Goal: Task Accomplishment & Management: Contribute content

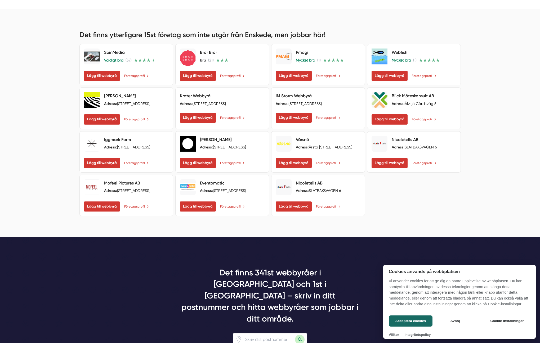
scroll to position [344, 0]
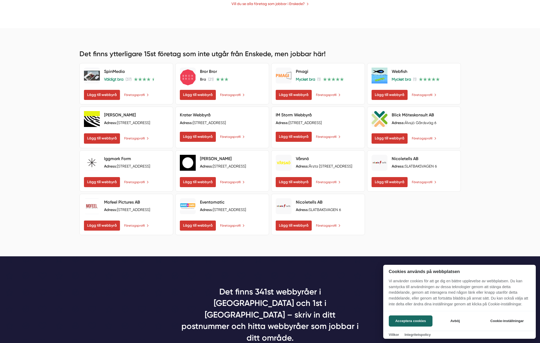
click at [208, 230] on div at bounding box center [270, 171] width 540 height 343
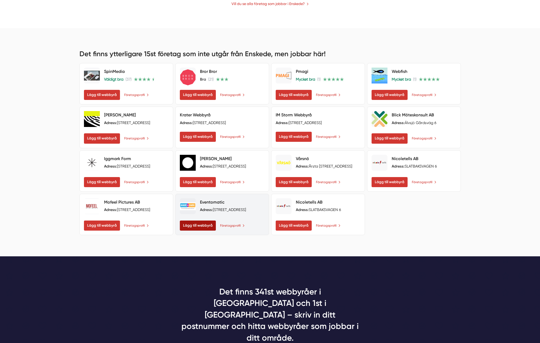
click at [205, 227] on span "Lägg till webbyrå" at bounding box center [198, 225] width 36 height 10
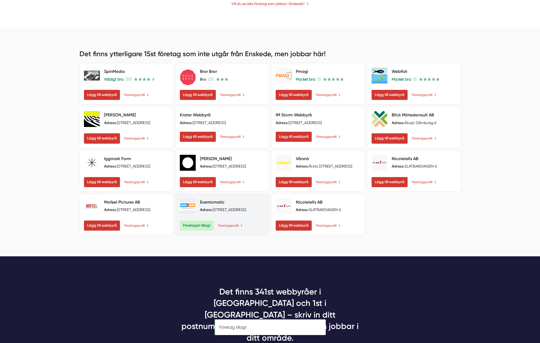
click at [204, 230] on span "Företaget tillagt" at bounding box center [197, 225] width 34 height 10
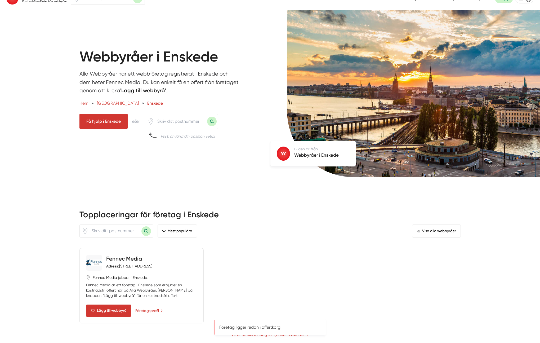
scroll to position [0, 0]
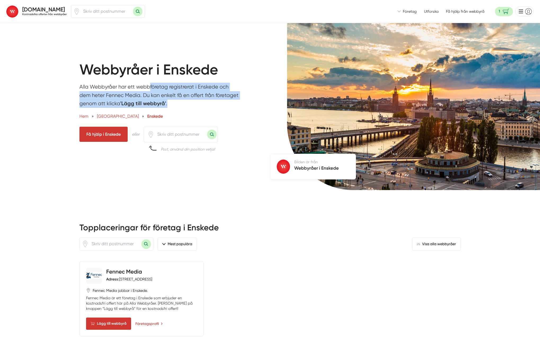
drag, startPoint x: 82, startPoint y: 83, endPoint x: 200, endPoint y: 109, distance: 120.2
click at [200, 109] on p "Alla Webbyråer har ett webbföretag registrerat i Enskede och dem heter Fennec M…" at bounding box center [159, 97] width 160 height 28
drag, startPoint x: 186, startPoint y: 102, endPoint x: 123, endPoint y: 81, distance: 67.0
click at [123, 81] on div "Webbyråer i Enskede Alla Webbyråer har ett webbföretag registrerat i Enskede oc…" at bounding box center [168, 106] width 178 height 91
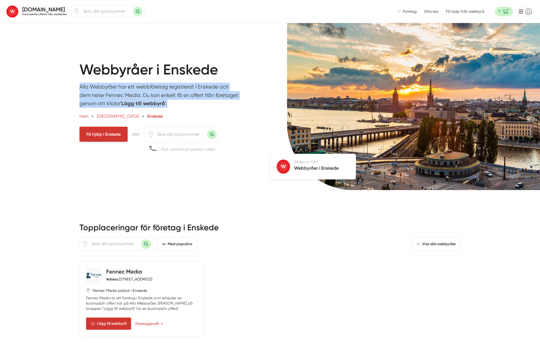
click at [123, 81] on h1 "Webbyråer i Enskede" at bounding box center [168, 71] width 178 height 21
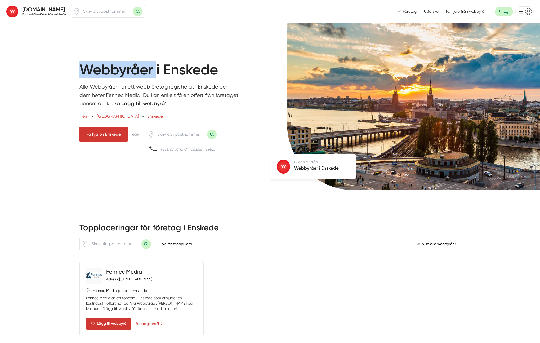
drag, startPoint x: 86, startPoint y: 62, endPoint x: 157, endPoint y: 71, distance: 71.8
click at [156, 71] on h1 "Webbyråer i Enskede" at bounding box center [168, 71] width 178 height 21
click at [157, 71] on h1 "Webbyråer i Enskede" at bounding box center [168, 71] width 178 height 21
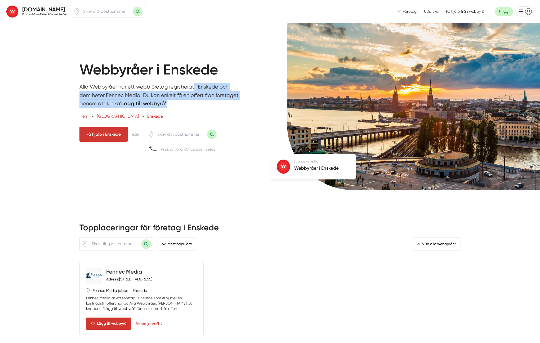
drag, startPoint x: 184, startPoint y: 106, endPoint x: 130, endPoint y: 90, distance: 56.3
click at [131, 90] on p "Alla Webbyråer har ett webbföretag registrerat i Enskede och dem heter Fennec M…" at bounding box center [159, 97] width 160 height 28
click at [130, 90] on p "Alla Webbyråer har ett webbföretag registrerat i Enskede och dem heter Fennec M…" at bounding box center [159, 97] width 160 height 28
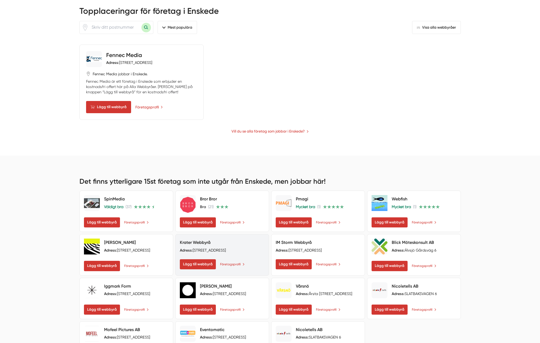
scroll to position [287, 0]
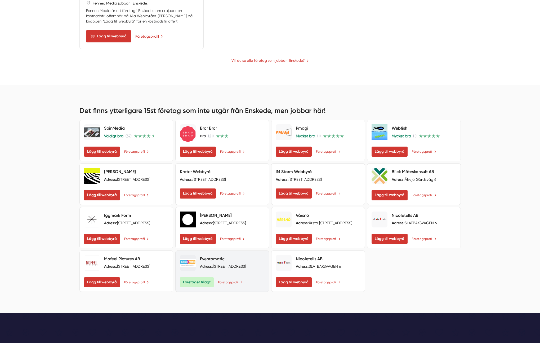
click at [236, 281] on div "Företaget tillagt Företagsprofil" at bounding box center [222, 282] width 85 height 10
click at [236, 285] on link "Företagsprofil" at bounding box center [230, 282] width 25 height 6
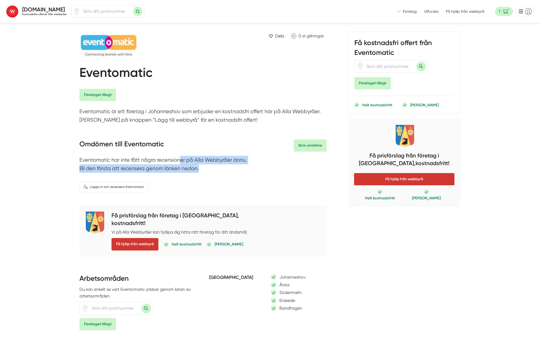
drag, startPoint x: 154, startPoint y: 161, endPoint x: 218, endPoint y: 171, distance: 64.0
click at [217, 171] on p "Eventomatic har inte fått några recensioner på Alla Webbyråer ännu. Bli den för…" at bounding box center [202, 165] width 247 height 19
click at [218, 171] on p "Eventomatic har inte fått några recensioner på Alla Webbyråer ännu. Bli den för…" at bounding box center [202, 165] width 247 height 19
drag, startPoint x: 214, startPoint y: 170, endPoint x: 171, endPoint y: 159, distance: 43.9
click at [171, 159] on p "Eventomatic har inte fått några recensioner på Alla Webbyråer ännu. Bli den för…" at bounding box center [202, 165] width 247 height 19
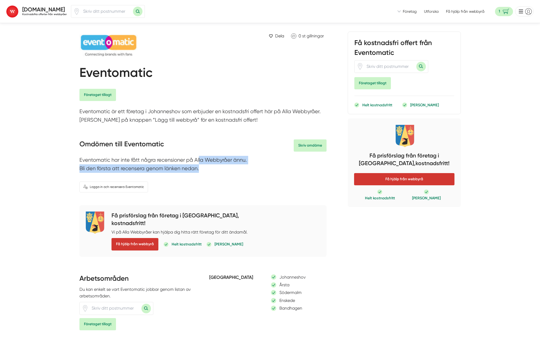
click at [171, 159] on p "Eventomatic har inte fått några recensioner på Alla Webbyråer ännu. Bli den för…" at bounding box center [202, 165] width 247 height 19
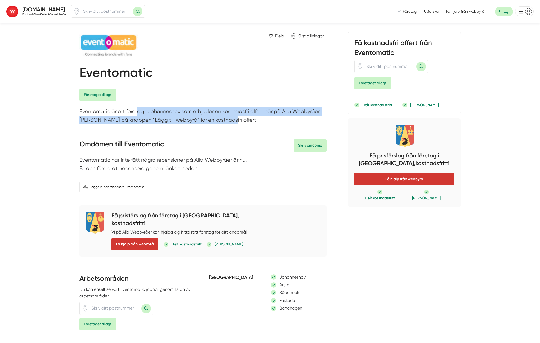
drag, startPoint x: 126, startPoint y: 111, endPoint x: 216, endPoint y: 120, distance: 90.0
click at [214, 120] on p "Eventomatic är ett företag i Johanneshov som erbjuder en kostnadsfri offert här…" at bounding box center [202, 116] width 247 height 19
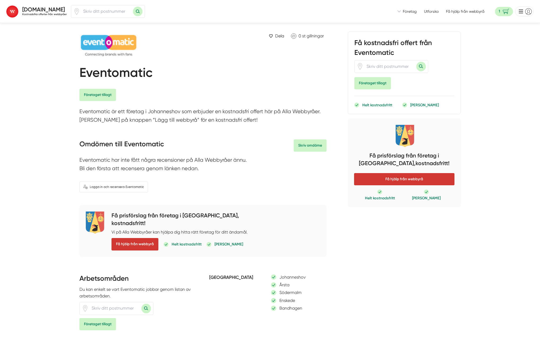
click at [219, 120] on p "Eventomatic är ett företag i Johanneshov som erbjuder en kostnadsfri offert här…" at bounding box center [202, 116] width 247 height 19
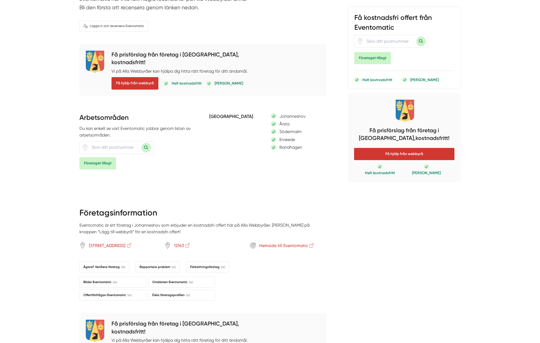
scroll to position [470, 0]
